Goal: Task Accomplishment & Management: Manage account settings

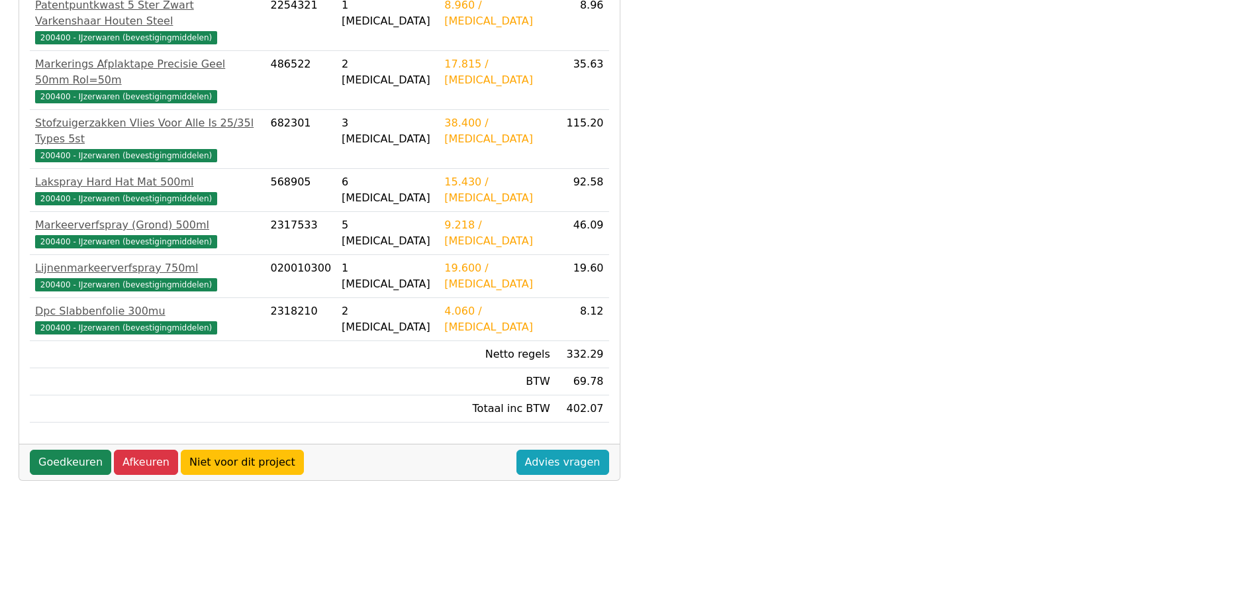
scroll to position [370, 0]
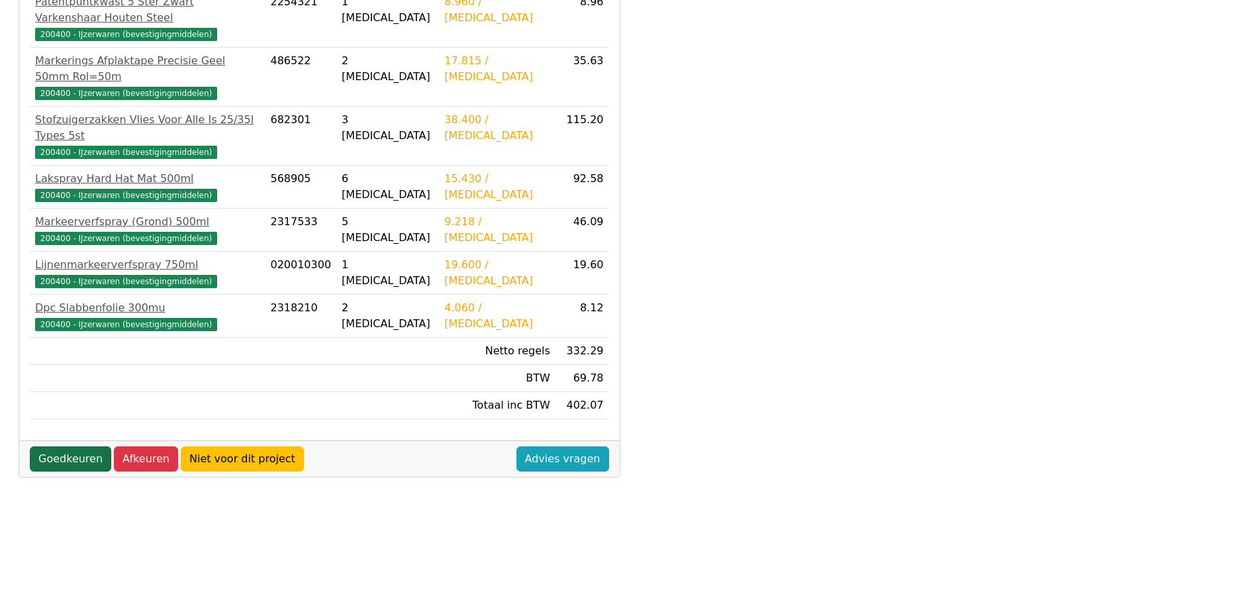
click at [66, 446] on link "Goedkeuren" at bounding box center [70, 458] width 81 height 25
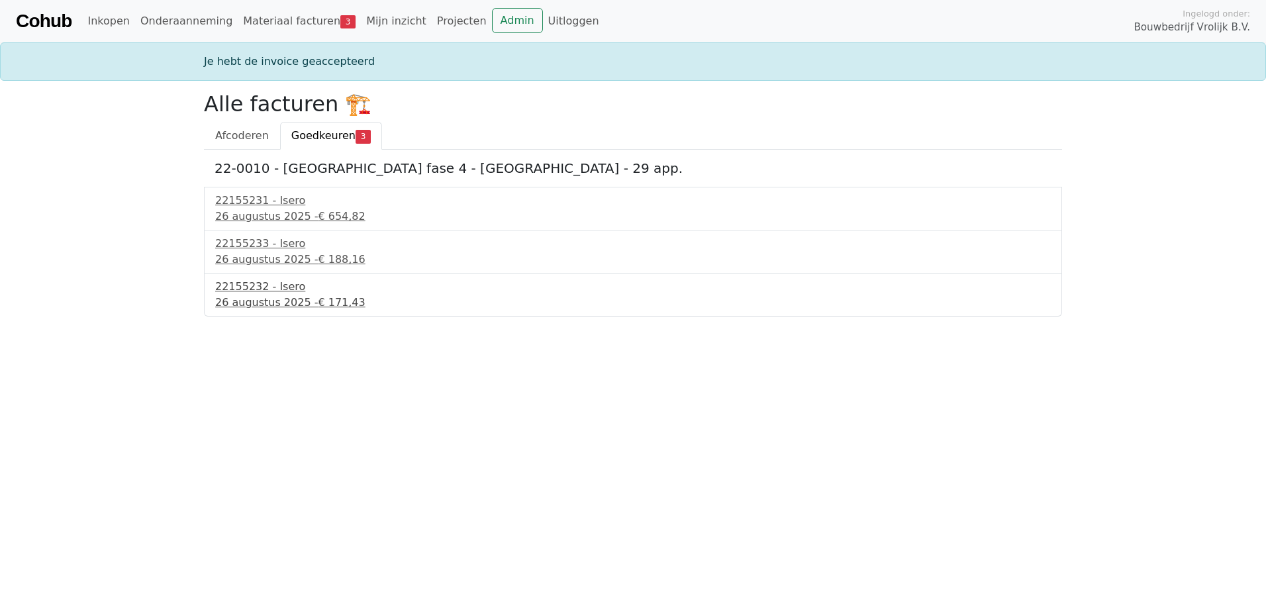
click at [273, 299] on div "[DATE] - € 171,43" at bounding box center [633, 303] width 836 height 16
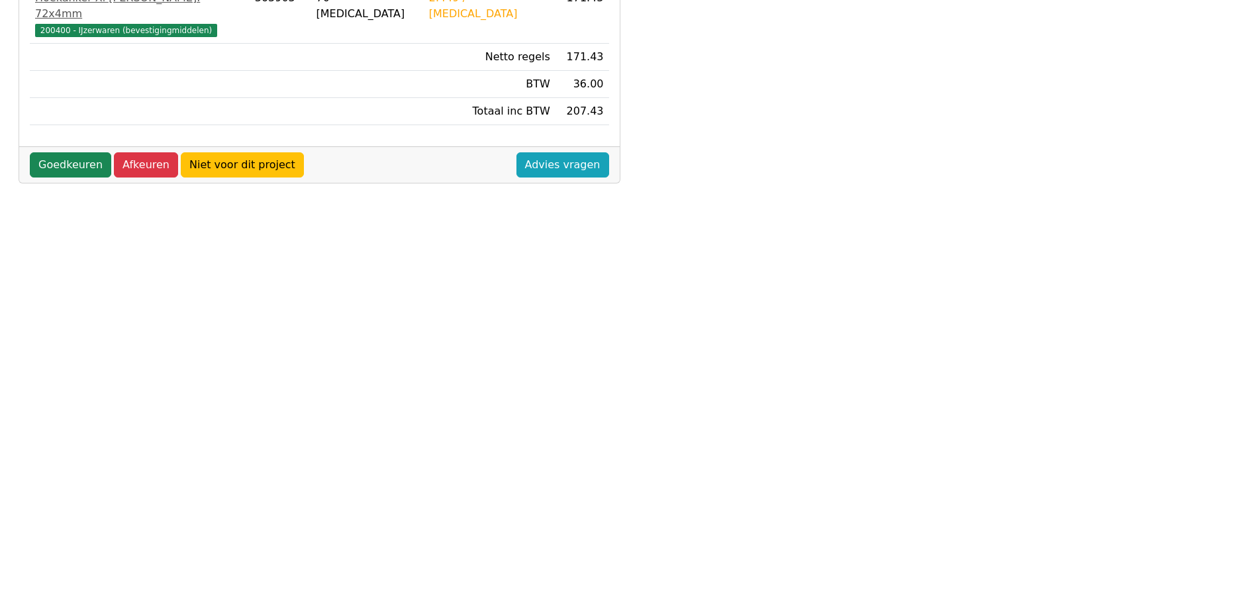
scroll to position [370, 0]
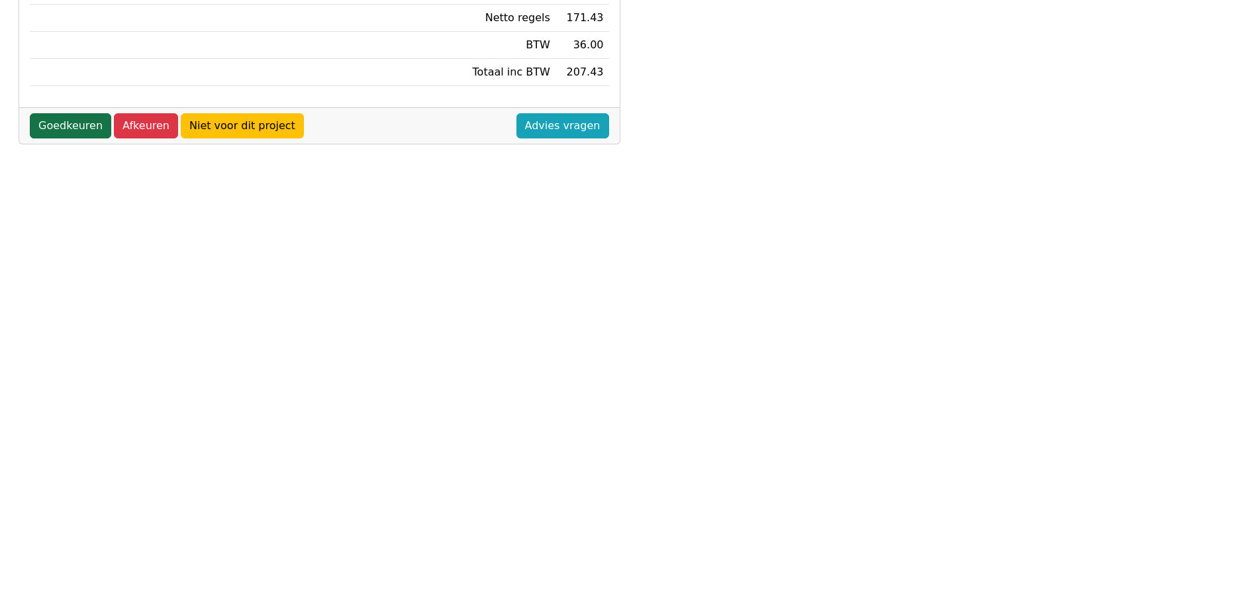
click at [77, 113] on link "Goedkeuren" at bounding box center [70, 125] width 81 height 25
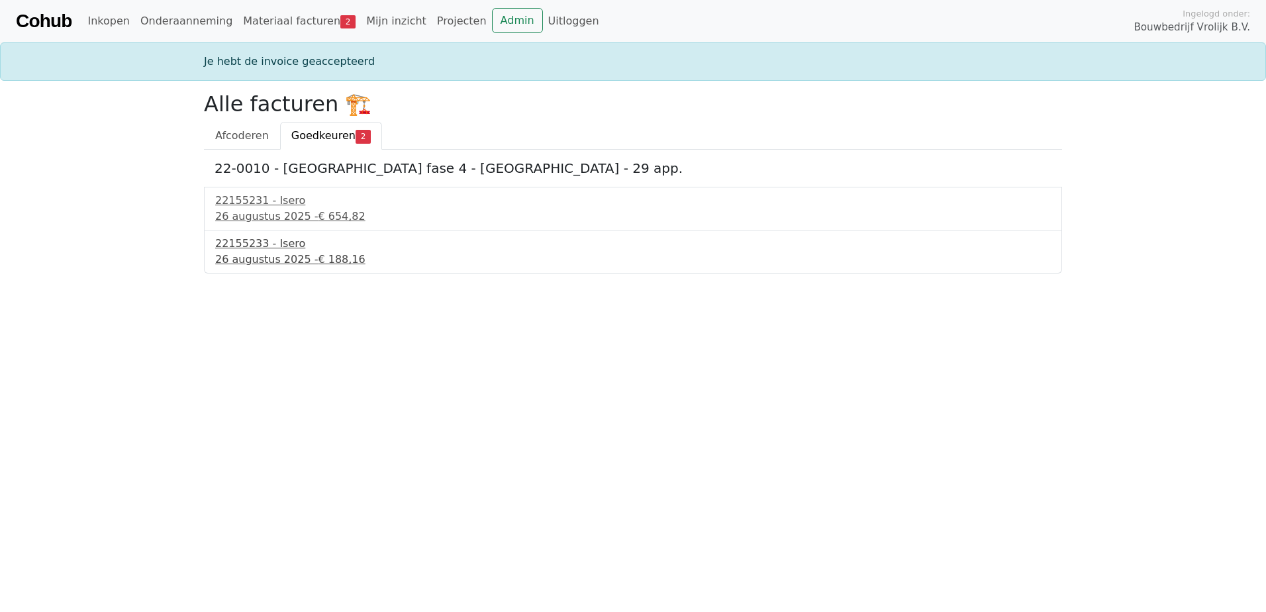
click at [242, 263] on div "26 augustus 2025 - € 188,16" at bounding box center [633, 260] width 836 height 16
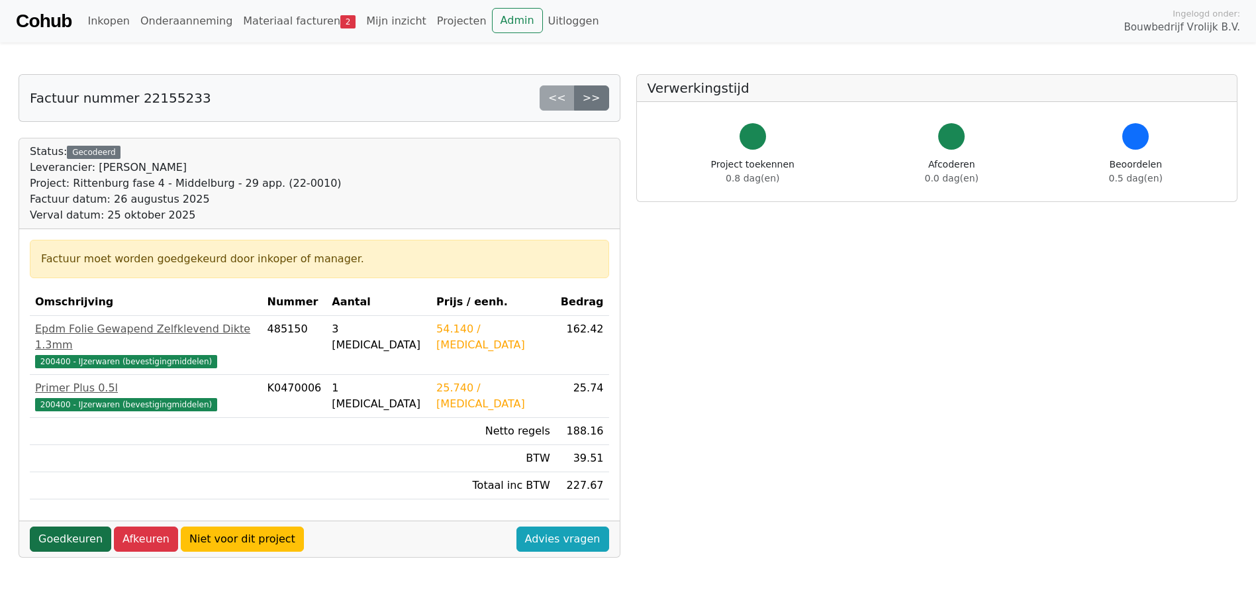
click at [69, 526] on link "Goedkeuren" at bounding box center [70, 538] width 81 height 25
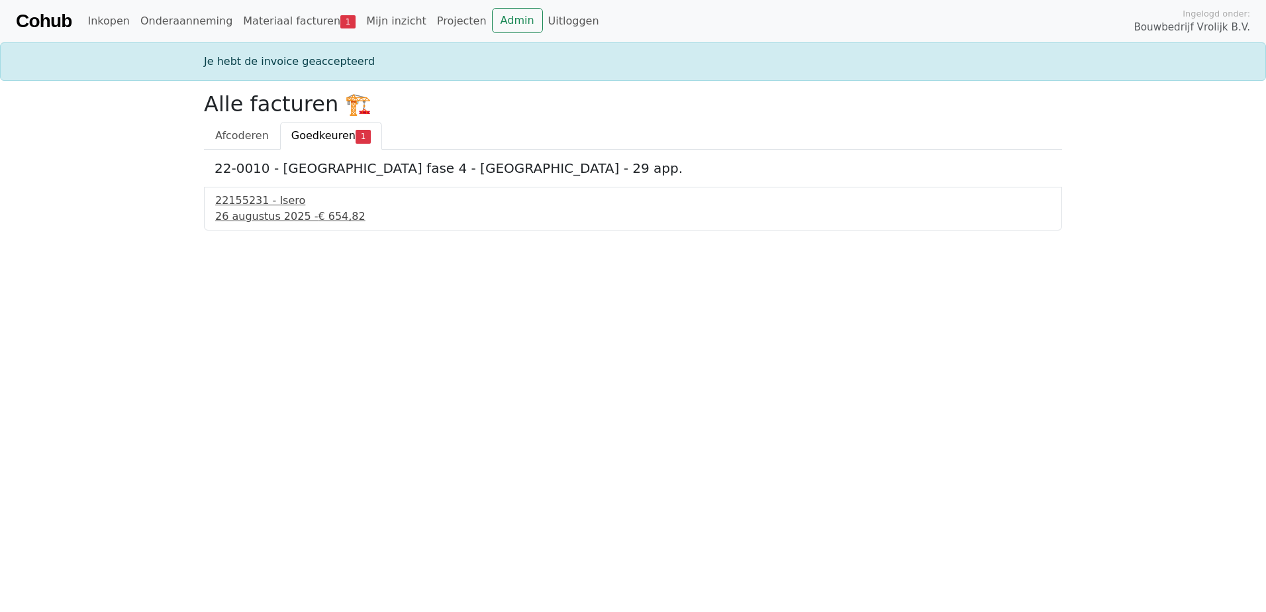
click at [262, 211] on div "26 augustus 2025 - € 654,82" at bounding box center [633, 217] width 836 height 16
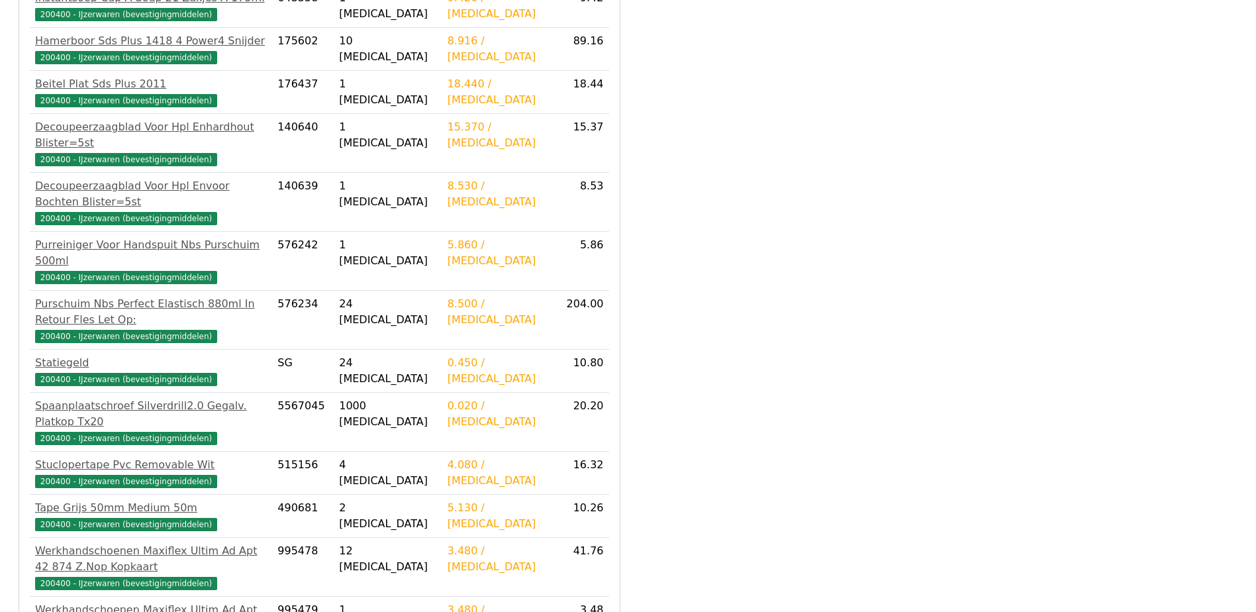
scroll to position [736, 0]
